Goal: Transaction & Acquisition: Book appointment/travel/reservation

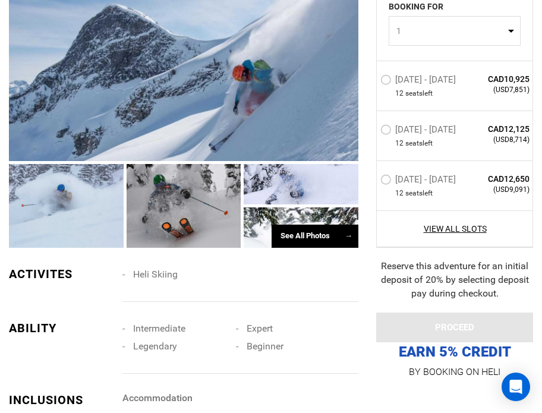
scroll to position [1071, 0]
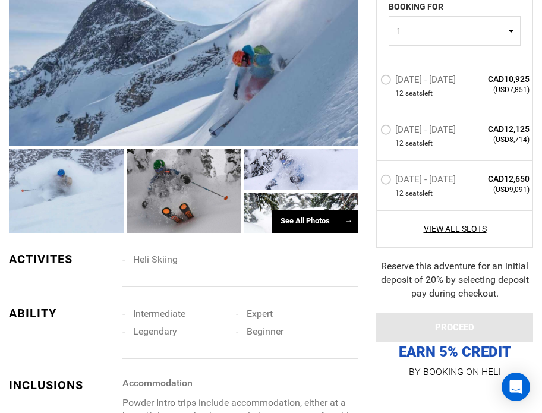
click at [287, 210] on div "See All Photos →" at bounding box center [315, 221] width 87 height 23
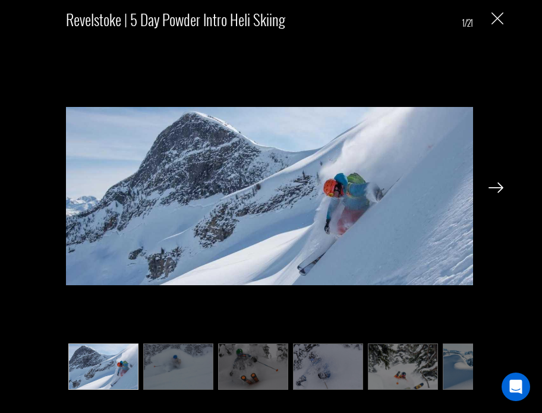
scroll to position [1182, 0]
click at [496, 184] on img at bounding box center [495, 187] width 15 height 11
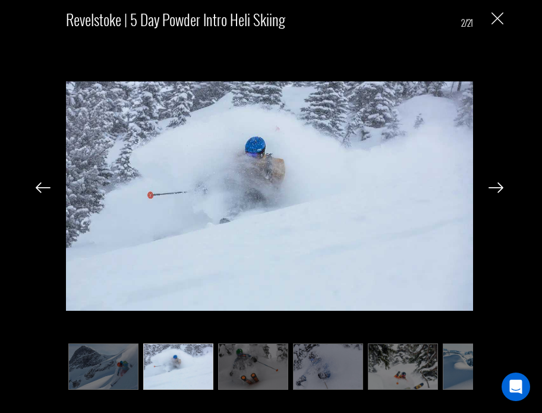
click at [496, 184] on img at bounding box center [495, 187] width 15 height 11
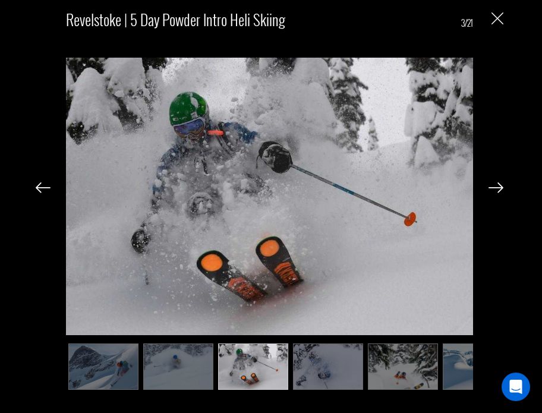
click at [496, 184] on img at bounding box center [495, 187] width 15 height 11
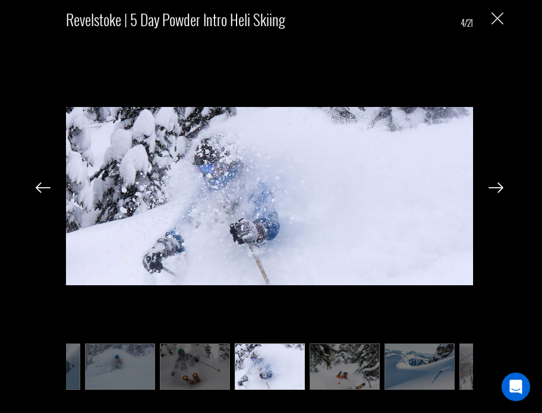
click at [496, 184] on img at bounding box center [495, 187] width 15 height 11
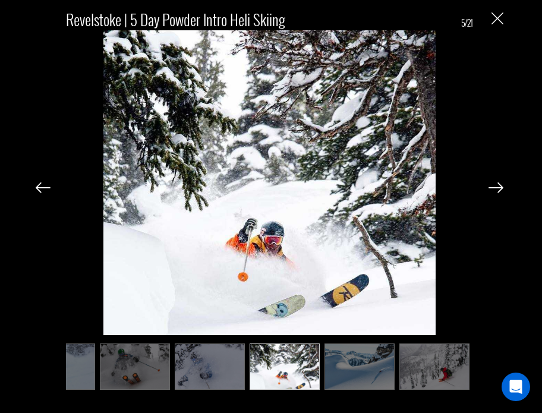
click at [496, 184] on img at bounding box center [495, 187] width 15 height 11
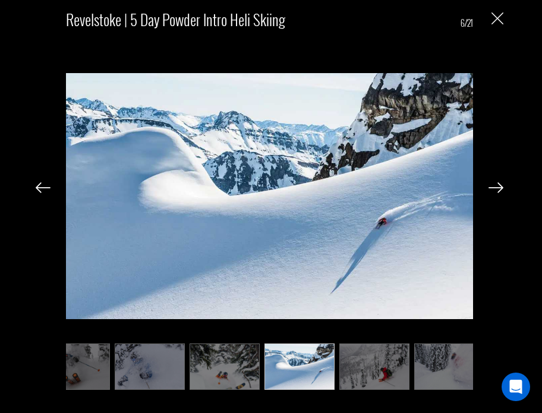
click at [496, 184] on img at bounding box center [495, 187] width 15 height 11
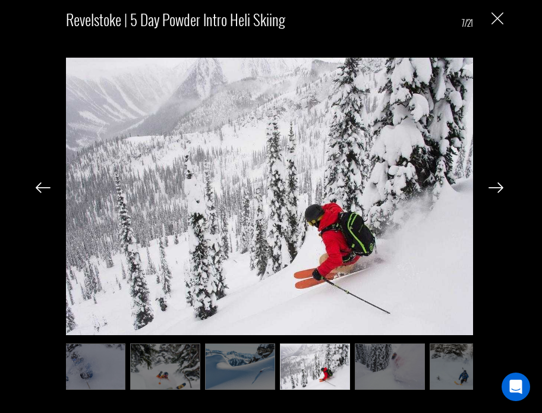
click at [497, 183] on img at bounding box center [495, 187] width 15 height 11
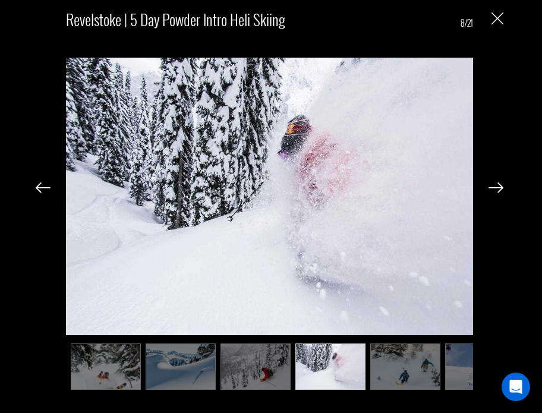
click at [497, 184] on img at bounding box center [495, 187] width 15 height 11
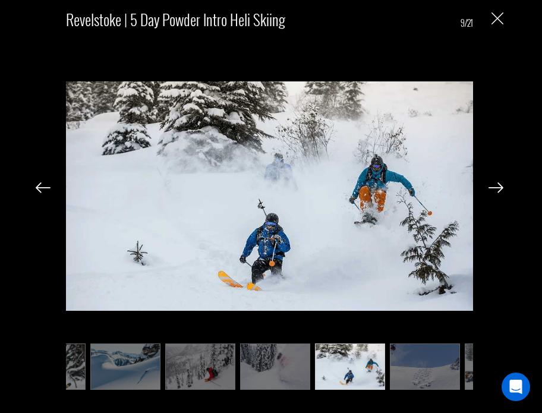
scroll to position [0, 356]
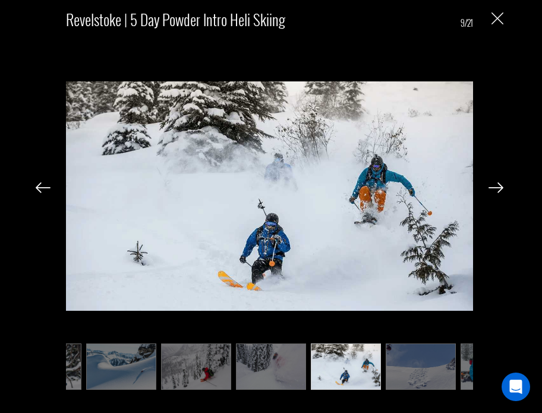
click at [497, 184] on img at bounding box center [495, 187] width 15 height 11
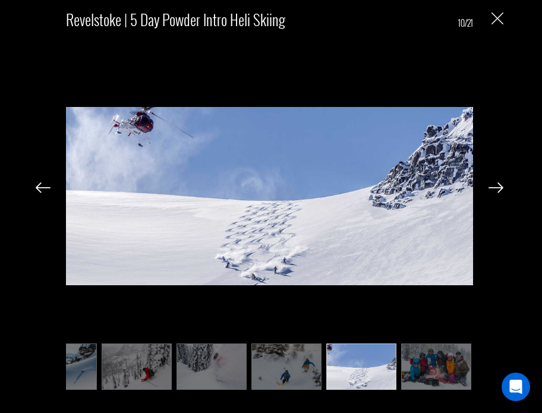
click at [497, 183] on img at bounding box center [495, 187] width 15 height 11
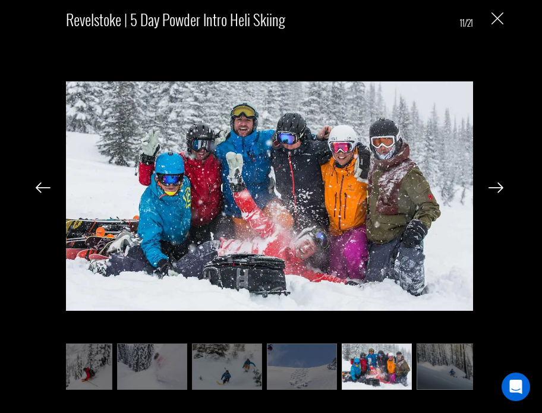
click at [497, 184] on img at bounding box center [495, 187] width 15 height 11
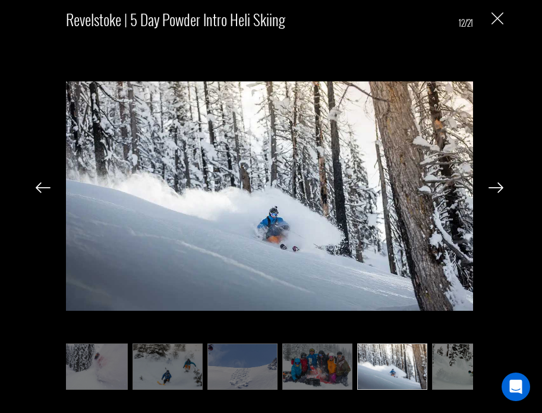
click at [497, 184] on img at bounding box center [495, 187] width 15 height 11
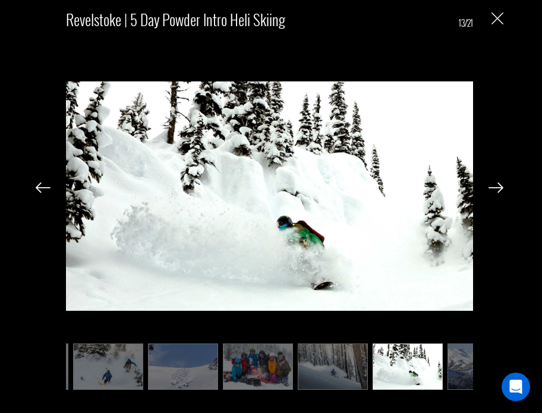
click at [497, 184] on img at bounding box center [495, 187] width 15 height 11
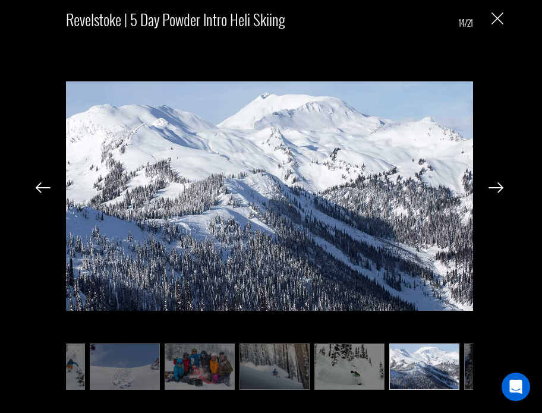
scroll to position [0, 654]
click at [497, 184] on img at bounding box center [495, 187] width 15 height 11
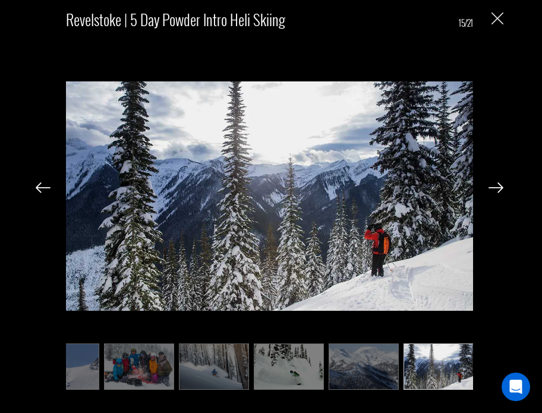
click at [497, 184] on img at bounding box center [495, 187] width 15 height 11
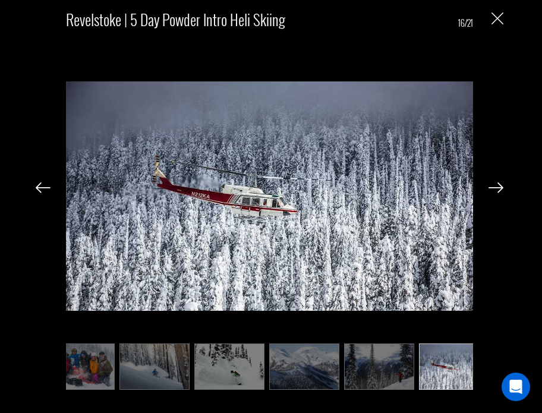
click at [497, 184] on img at bounding box center [495, 187] width 15 height 11
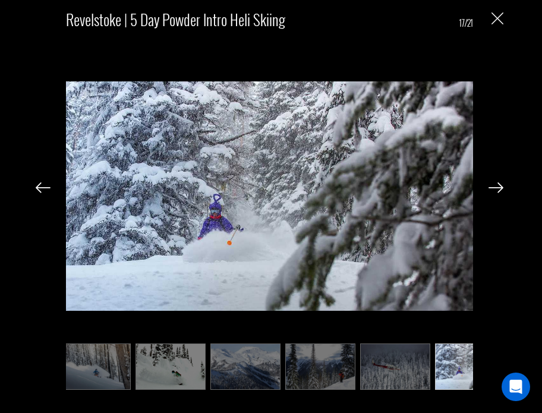
click at [497, 184] on img at bounding box center [495, 187] width 15 height 11
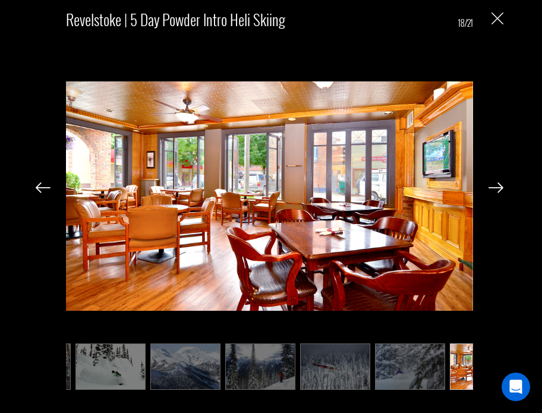
click at [497, 184] on img at bounding box center [495, 187] width 15 height 11
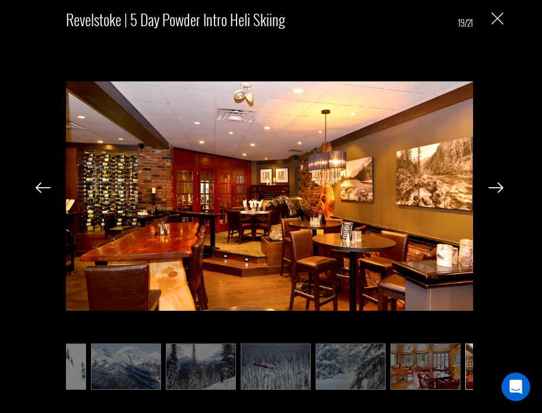
click at [497, 184] on img at bounding box center [495, 187] width 15 height 11
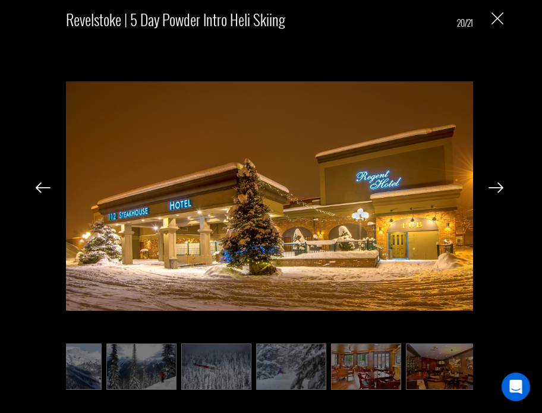
click at [497, 184] on img at bounding box center [495, 187] width 15 height 11
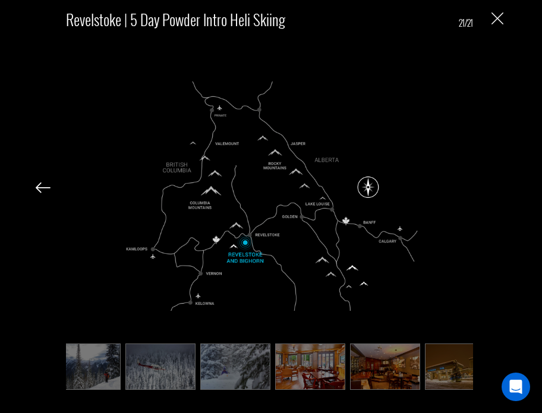
scroll to position [0, 1069]
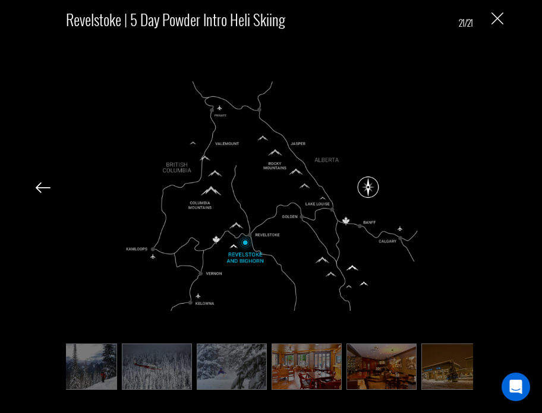
click at [497, 184] on div "Revelstoke | 5 Day Powder Intro Heli Skiing 21/21" at bounding box center [269, 196] width 515 height 392
click at [491, 19] on img "Close" at bounding box center [497, 18] width 12 height 12
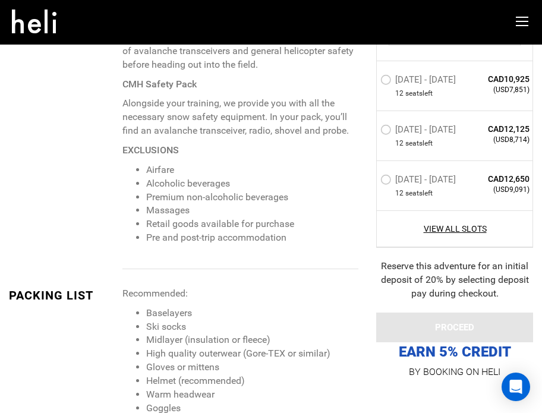
scroll to position [2173, 1]
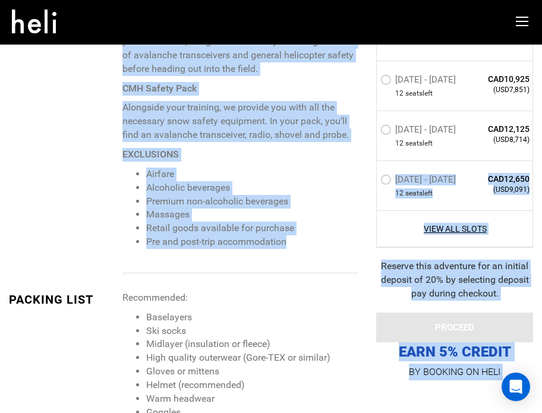
drag, startPoint x: 292, startPoint y: 228, endPoint x: 442, endPoint y: 157, distance: 166.4
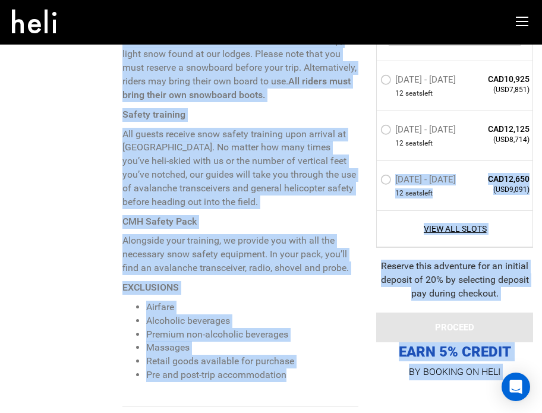
scroll to position [2038, 0]
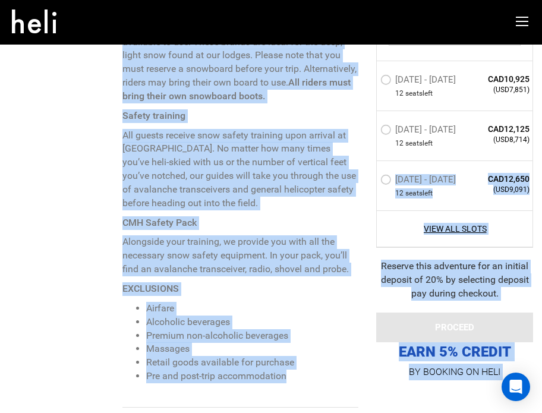
click at [360, 140] on div "STARTING AT: CAD10,925 STARTING AT: CAD10,925 Guest Room HOW MANY GUESTS ARE YO…" at bounding box center [445, 87] width 175 height 585
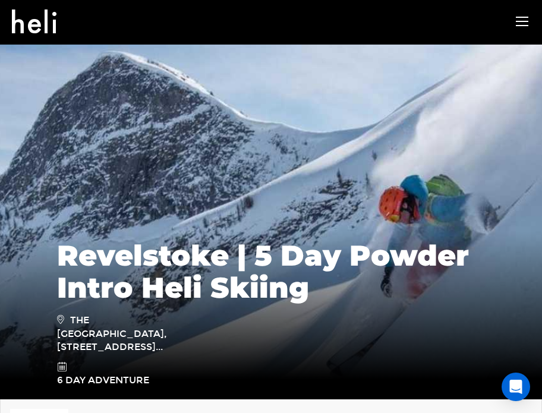
scroll to position [124, 0]
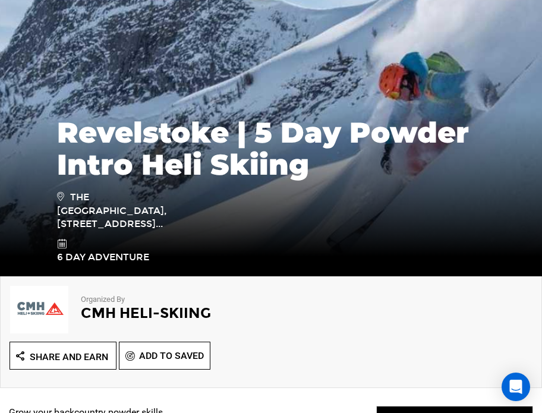
click at [389, 116] on h1 "Revelstoke | 5 Day Powder Intro Heli Skiing" at bounding box center [271, 148] width 428 height 64
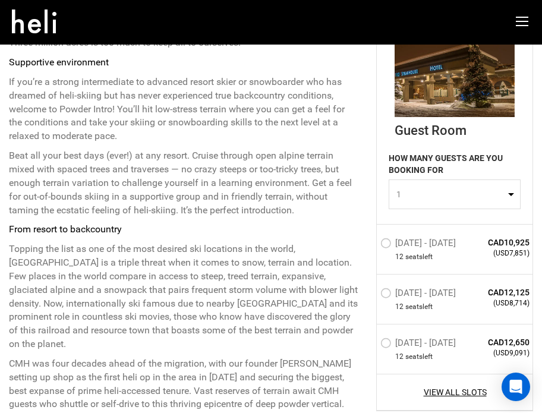
scroll to position [549, 0]
